Goal: Information Seeking & Learning: Find specific fact

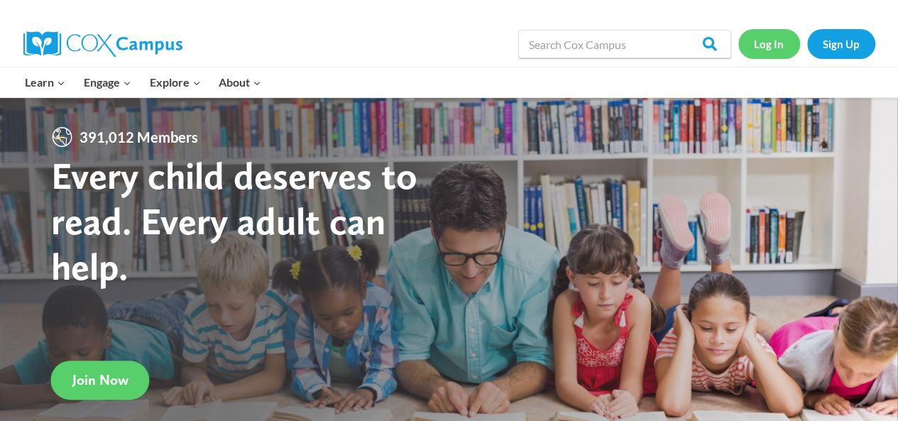
click at [774, 41] on link "Log In" at bounding box center [769, 43] width 62 height 29
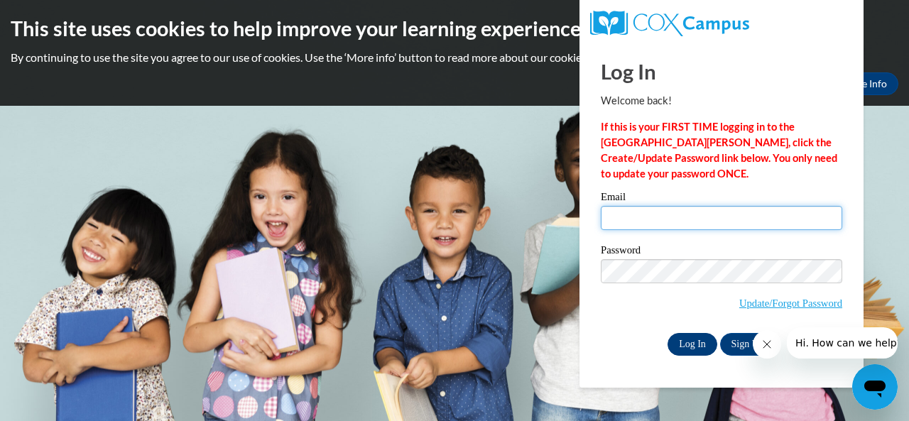
type input "umw925@gmail.com"
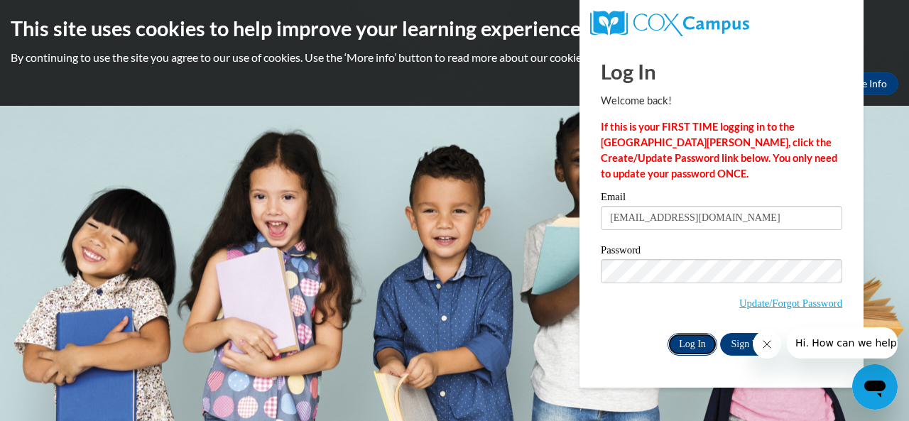
click at [692, 344] on input "Log In" at bounding box center [692, 344] width 50 height 23
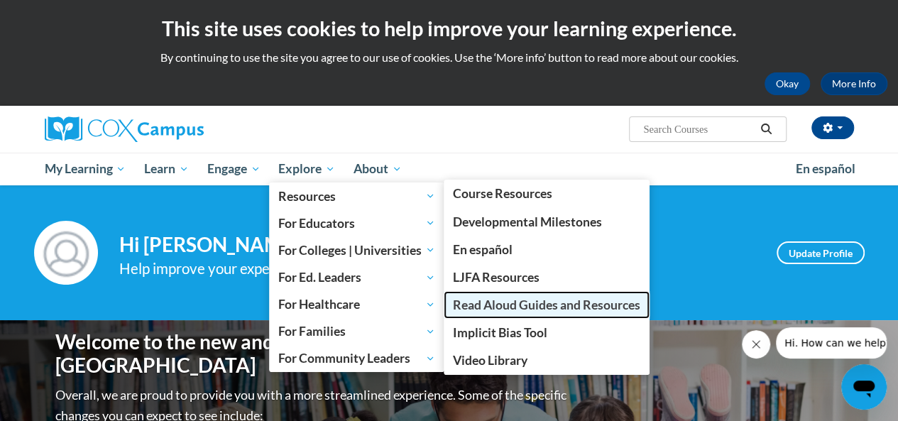
click at [520, 300] on span "Read Aloud Guides and Resources" at bounding box center [546, 305] width 187 height 15
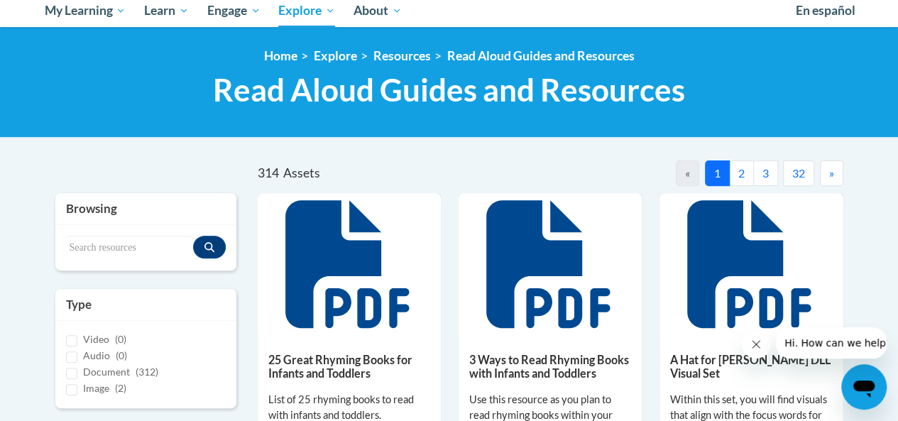
scroll to position [170, 0]
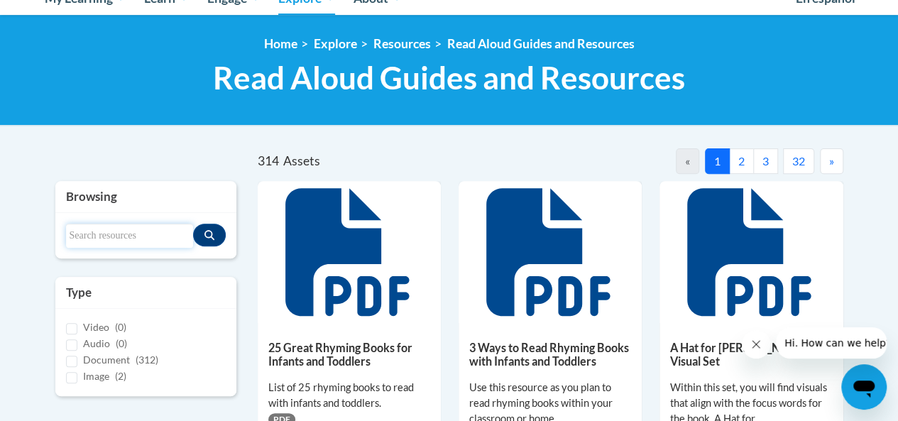
click at [121, 235] on input "Search resources" at bounding box center [129, 236] width 127 height 24
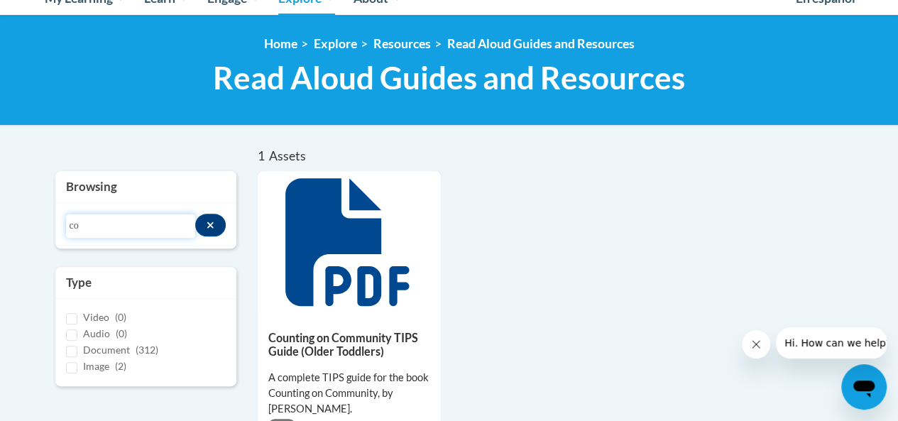
type input "c"
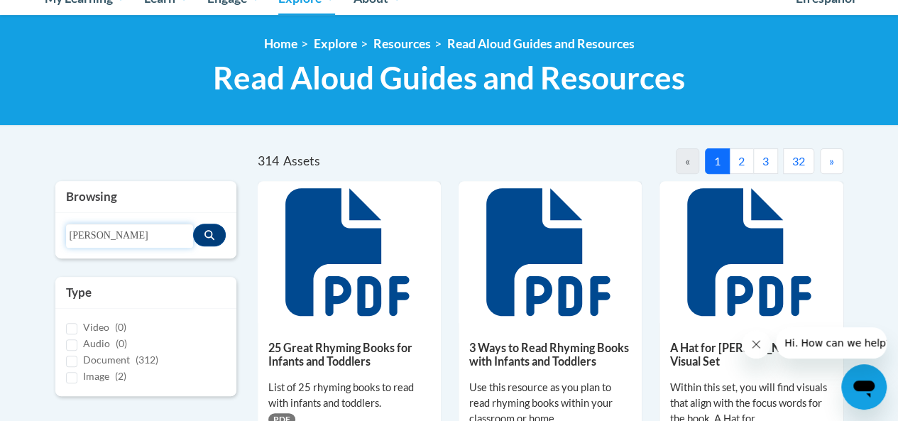
type input "frida"
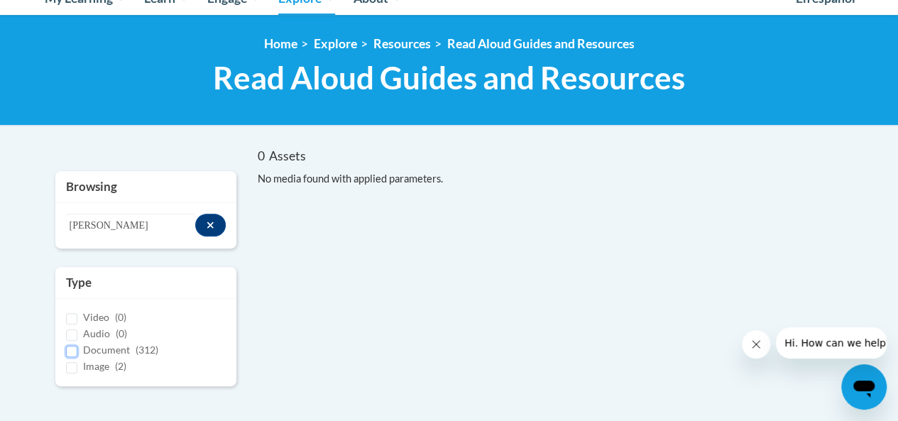
click at [75, 351] on input "Document (312)" at bounding box center [71, 351] width 11 height 11
checkbox input "true"
click at [141, 228] on input "frida" at bounding box center [131, 226] width 130 height 24
click at [107, 230] on input "frida" at bounding box center [131, 226] width 130 height 24
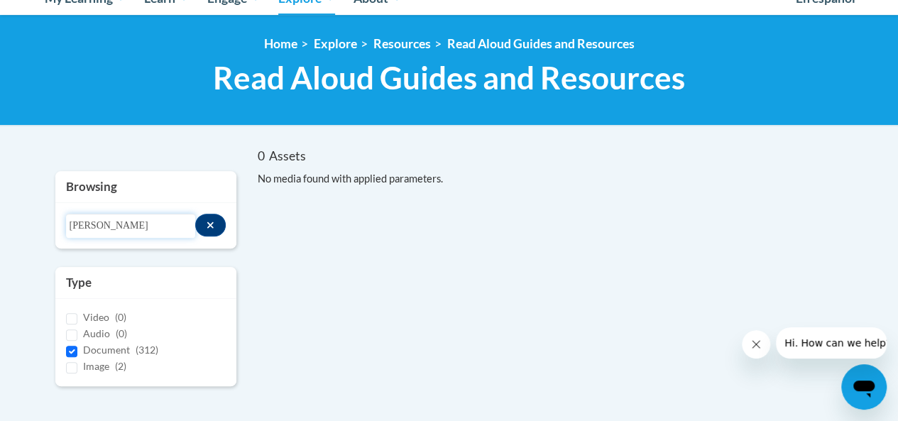
click at [107, 230] on input "frida" at bounding box center [131, 226] width 130 height 24
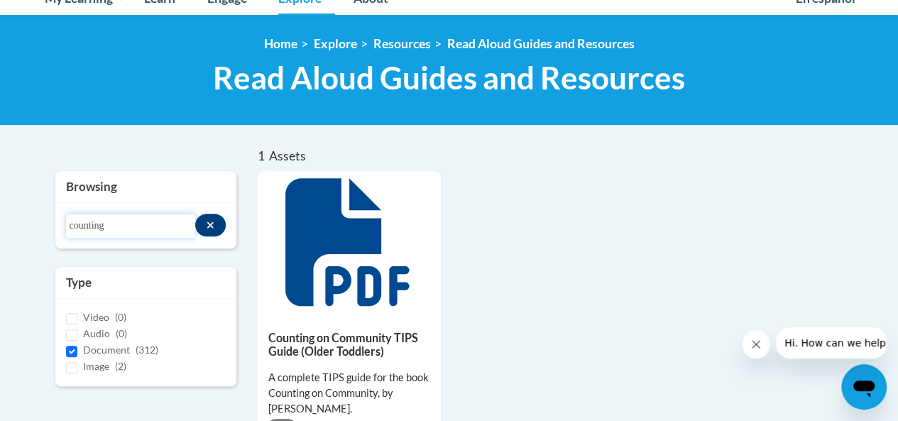
click at [102, 228] on input "counting" at bounding box center [131, 226] width 130 height 24
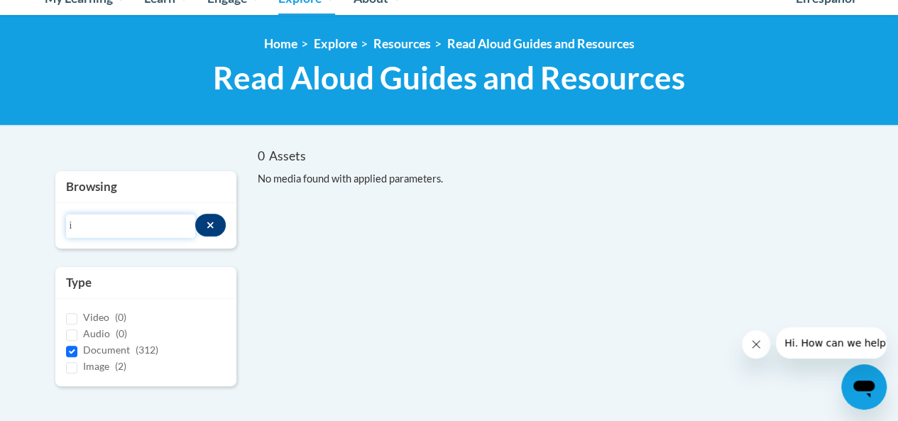
type input "i"
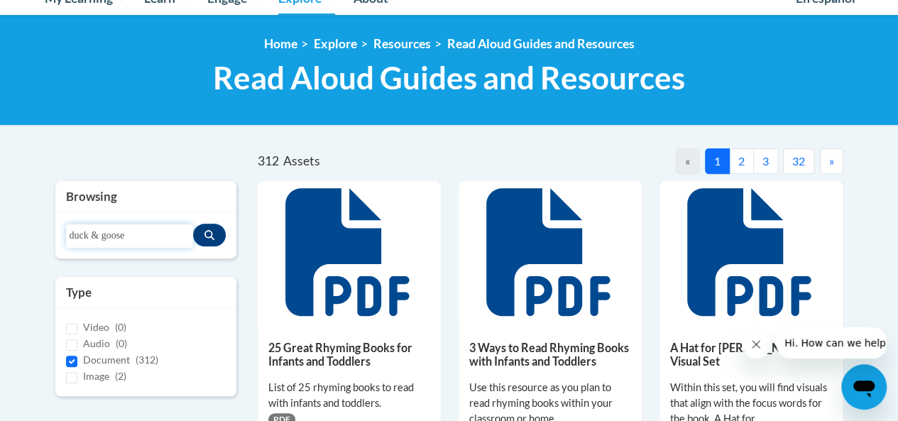
type input "duck & goose"
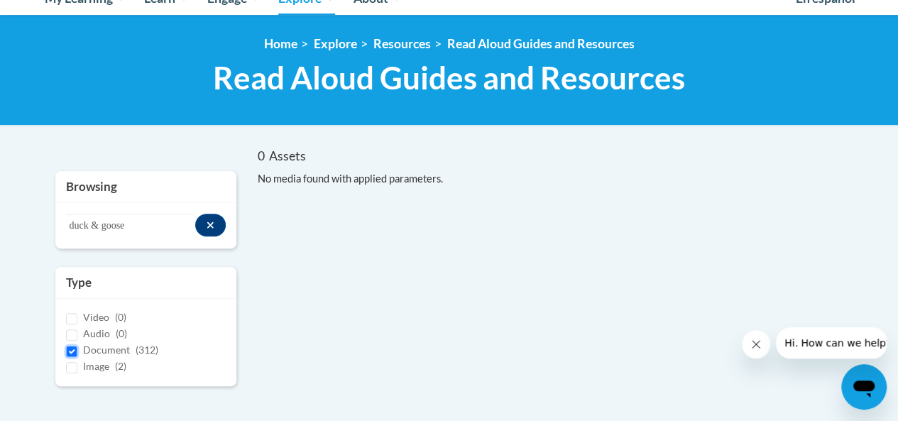
click at [75, 346] on input "Document (312)" at bounding box center [71, 351] width 11 height 11
checkbox input "false"
click at [143, 227] on input "duck & goose" at bounding box center [131, 226] width 130 height 24
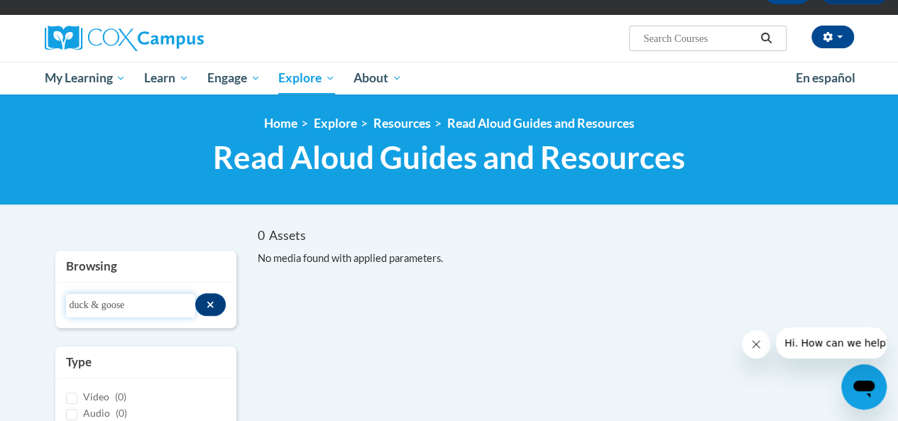
scroll to position [57, 0]
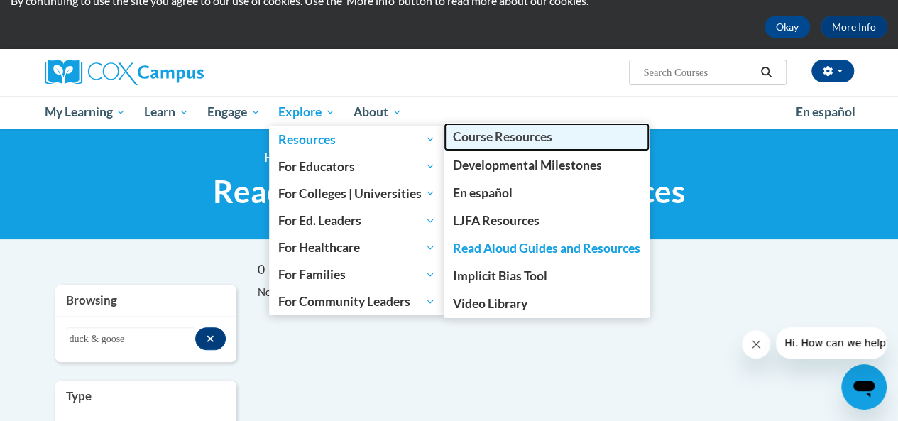
click at [476, 138] on span "Course Resources" at bounding box center [502, 136] width 99 height 15
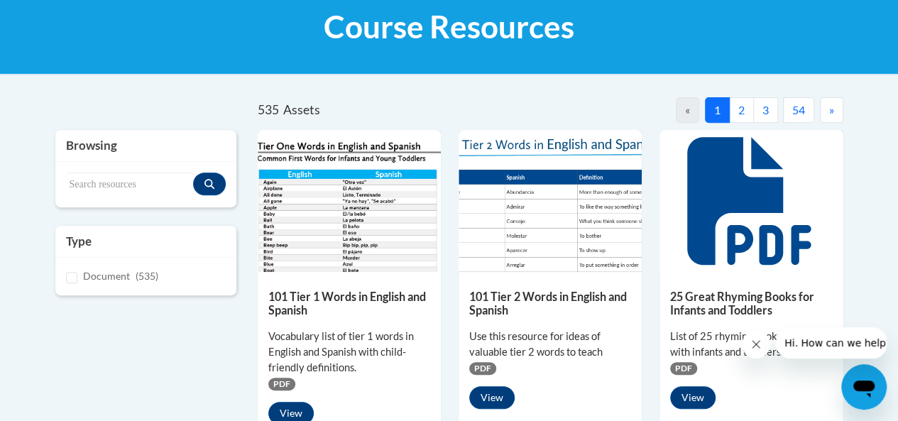
scroll to position [227, 0]
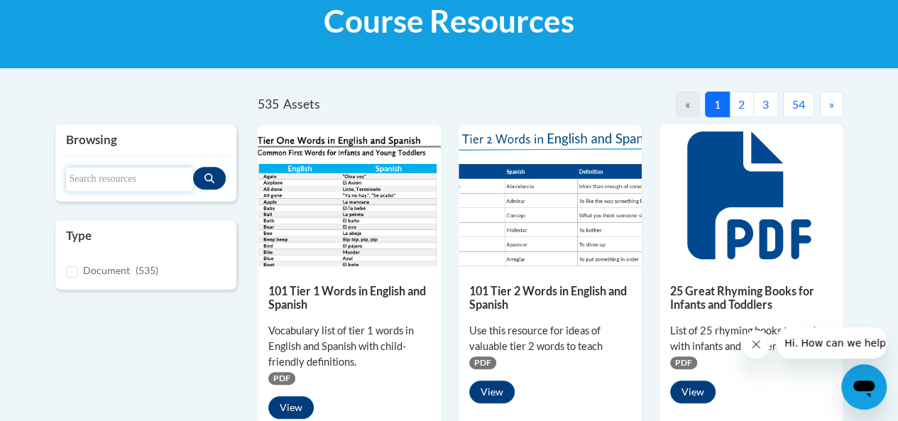
click at [123, 175] on input "Search resources" at bounding box center [129, 179] width 127 height 24
type input "duck & goose"
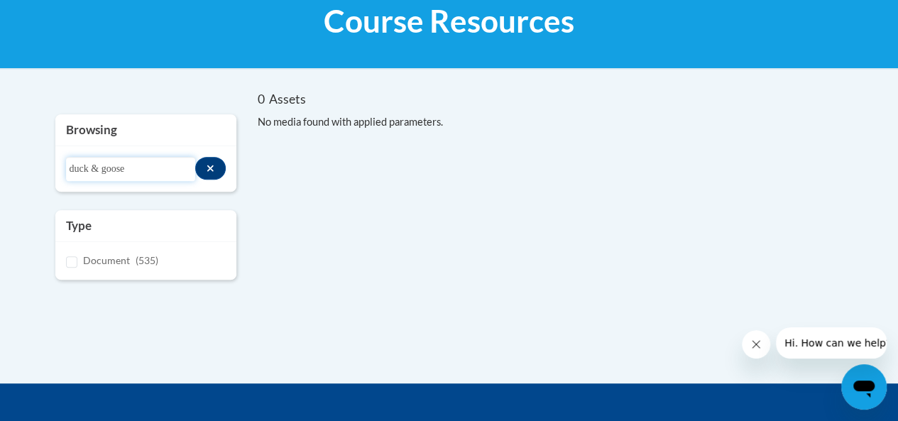
scroll to position [0, 0]
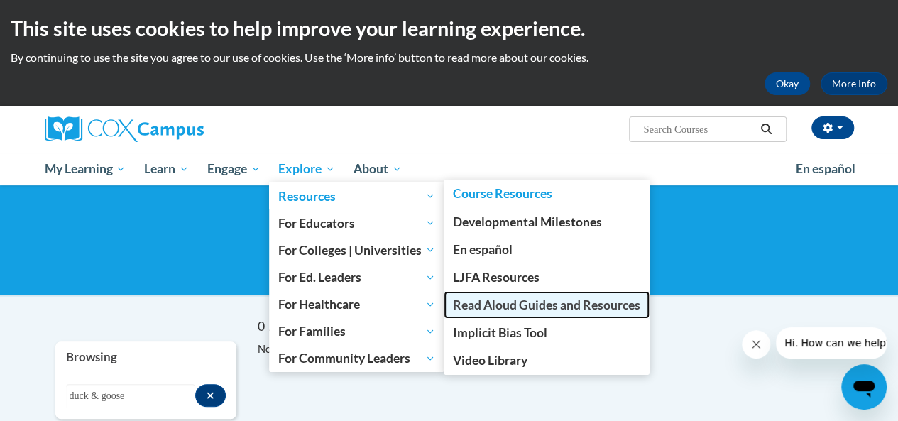
click at [537, 302] on span "Read Aloud Guides and Resources" at bounding box center [546, 305] width 187 height 15
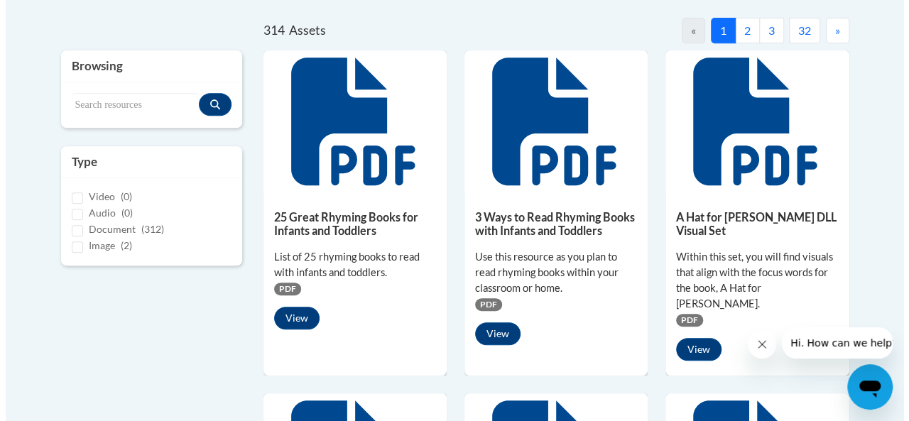
scroll to position [312, 0]
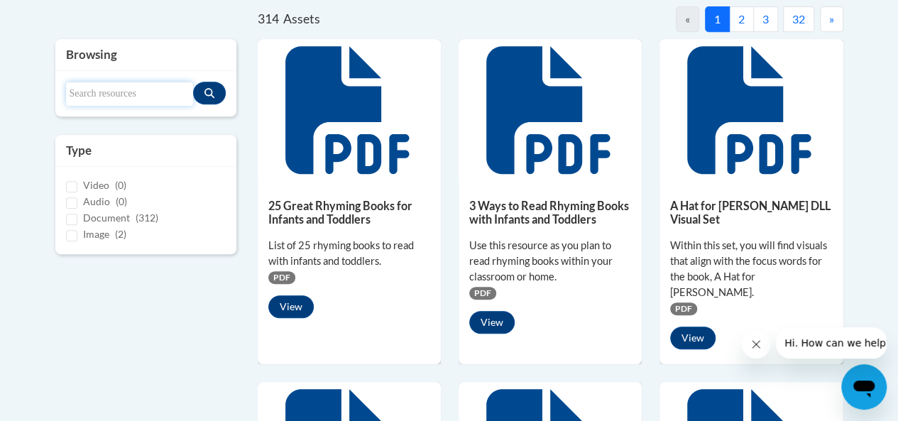
click at [94, 92] on input "Search resources" at bounding box center [129, 94] width 127 height 24
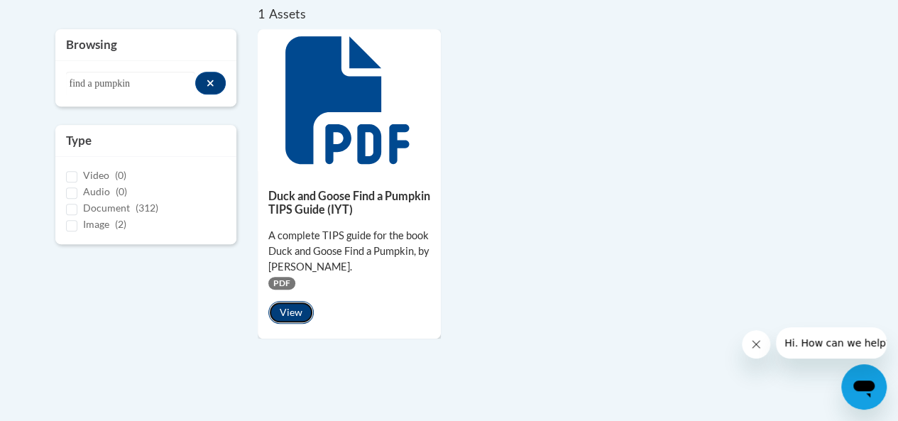
click at [293, 315] on button "View" at bounding box center [290, 312] width 45 height 23
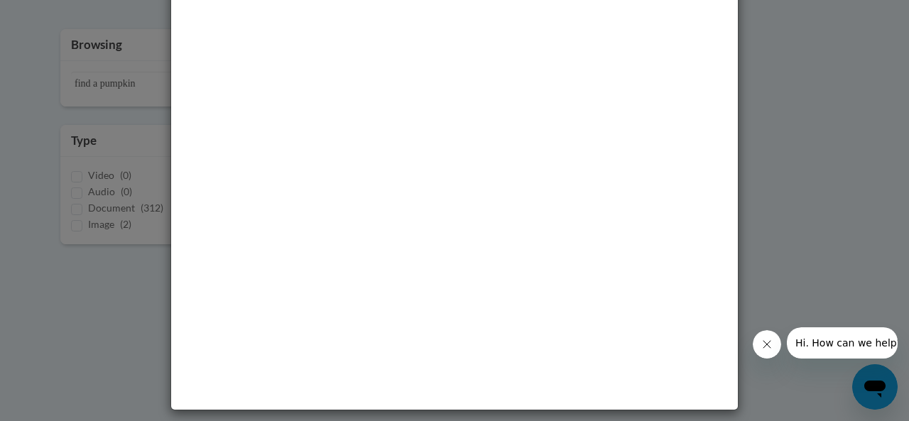
scroll to position [0, 0]
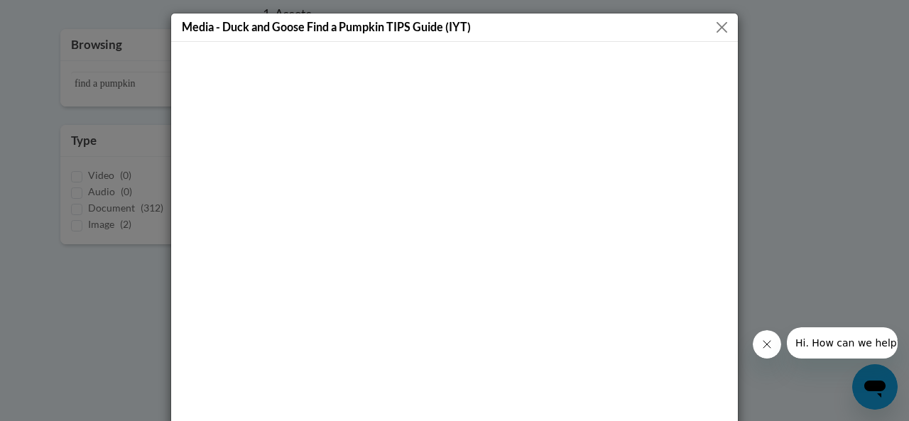
click at [719, 25] on button "Close" at bounding box center [722, 27] width 18 height 18
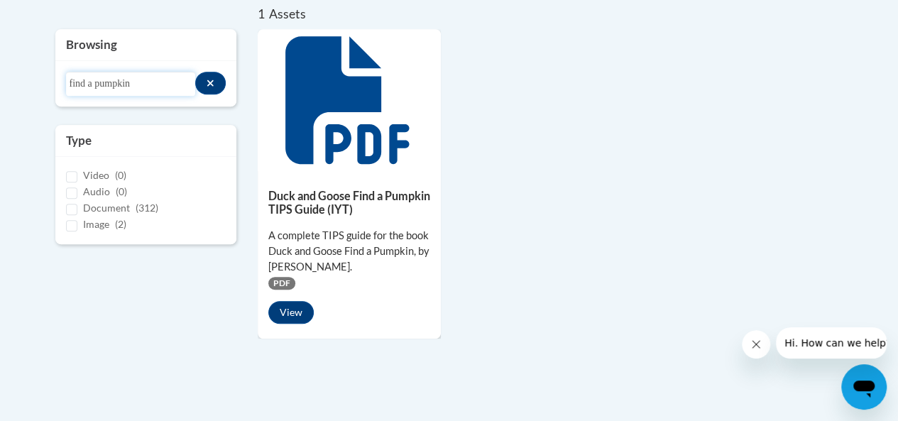
click at [136, 77] on input "find a pumpkin" at bounding box center [131, 84] width 130 height 24
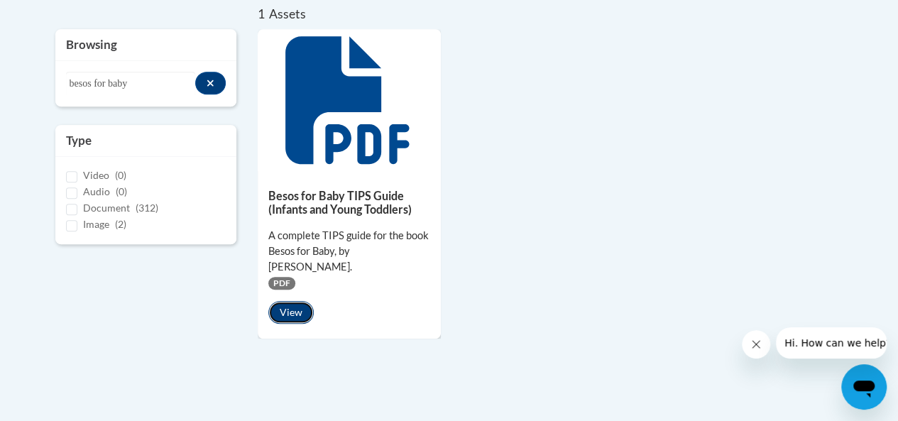
click at [295, 301] on button "View" at bounding box center [290, 312] width 45 height 23
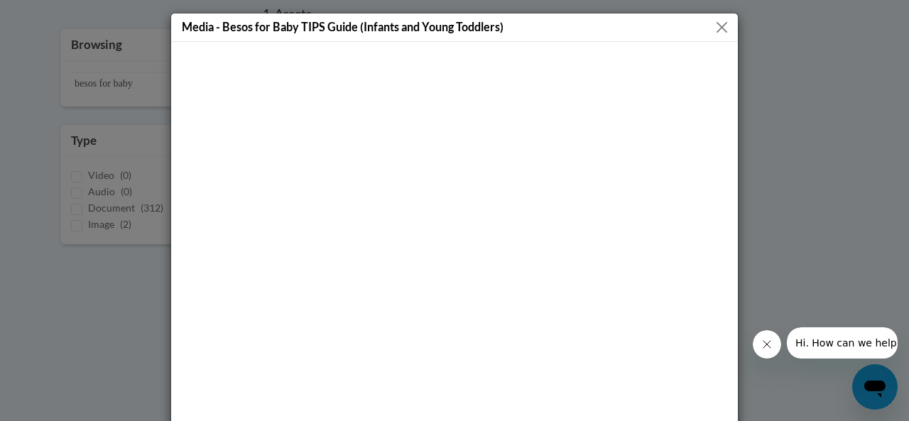
click at [720, 25] on button "Close" at bounding box center [722, 27] width 18 height 18
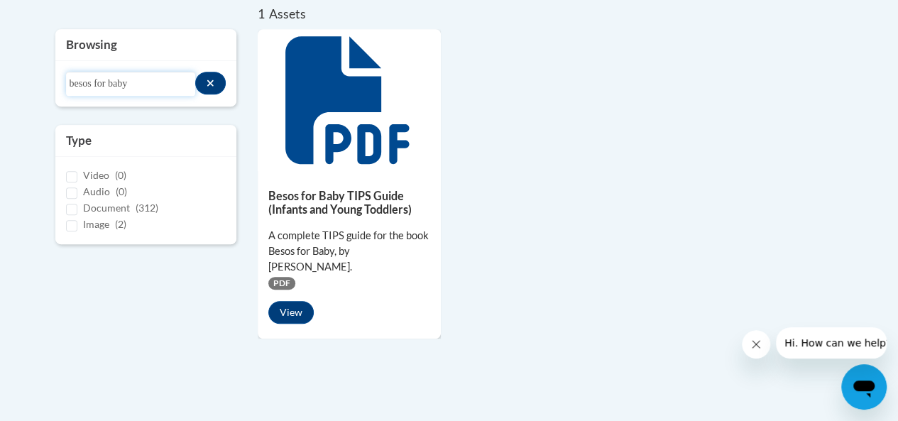
click at [141, 82] on input "besos for baby" at bounding box center [131, 84] width 130 height 24
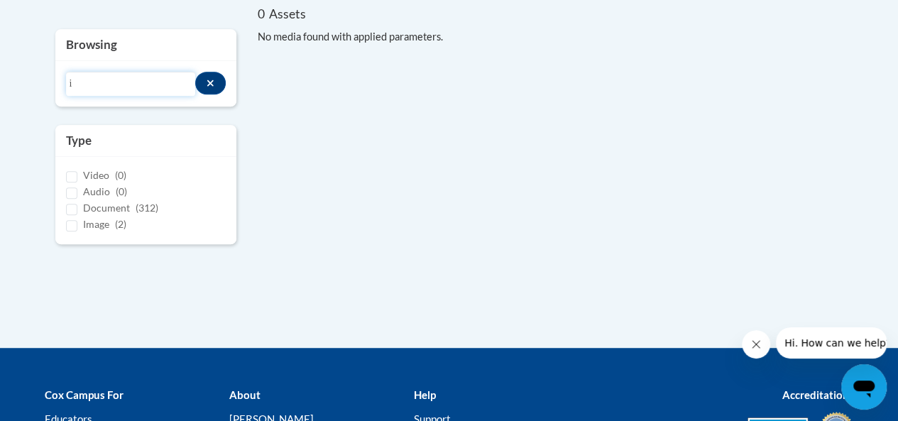
type input "i"
type input "c"
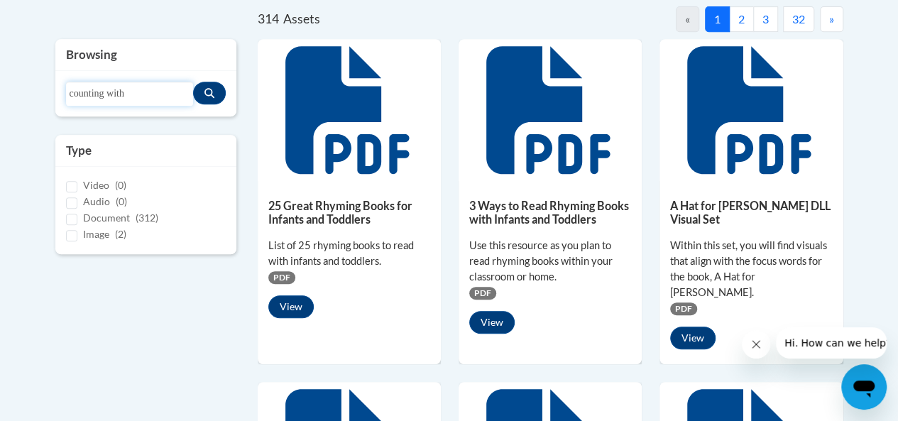
type input "counting with"
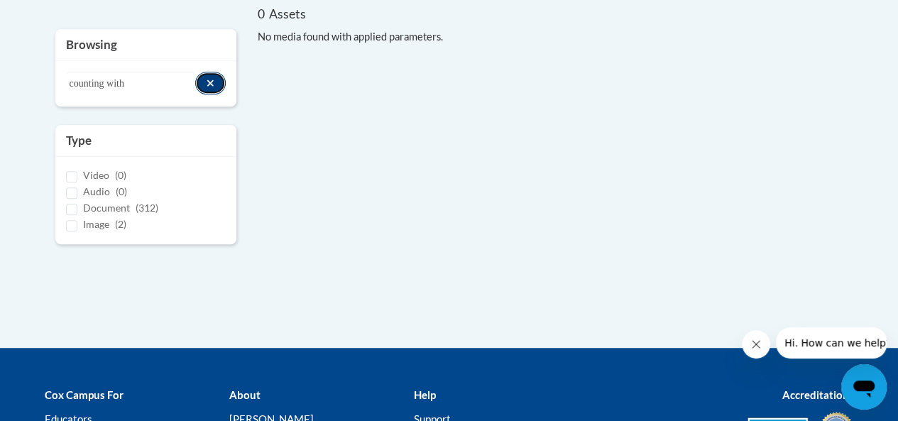
click at [207, 84] on icon "Search resources" at bounding box center [210, 83] width 6 height 6
